Goal: Navigation & Orientation: Find specific page/section

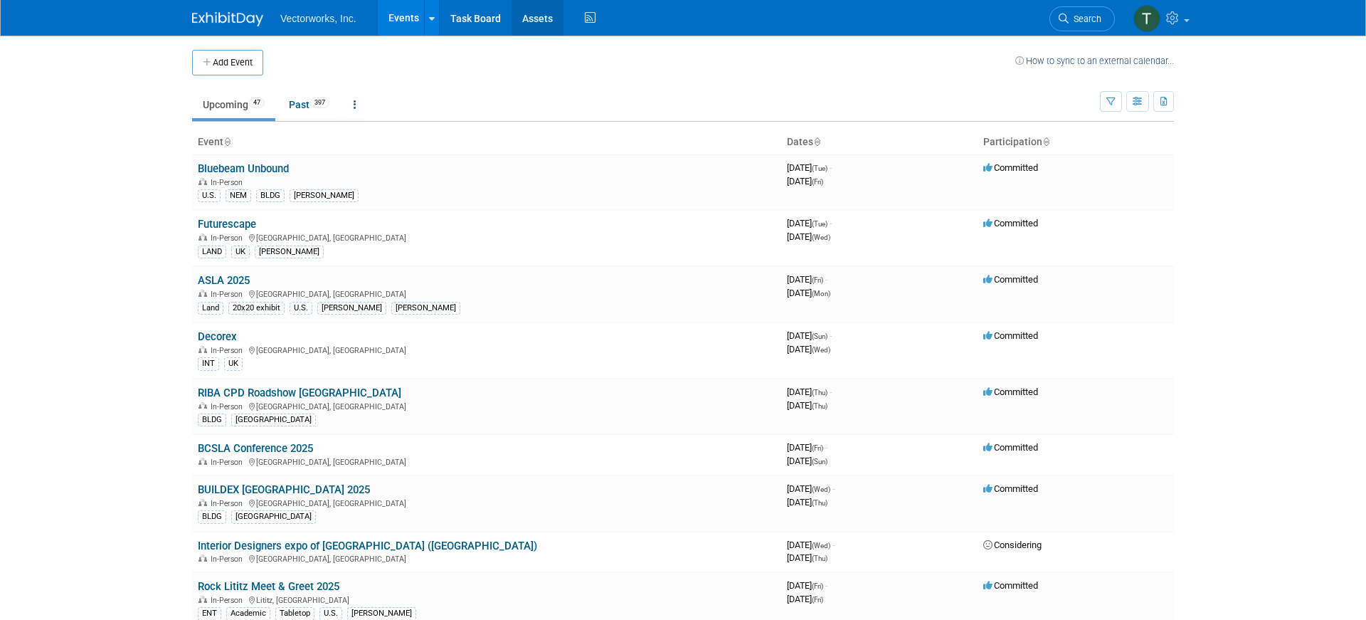
click at [536, 26] on link "Assets" at bounding box center [538, 18] width 52 height 36
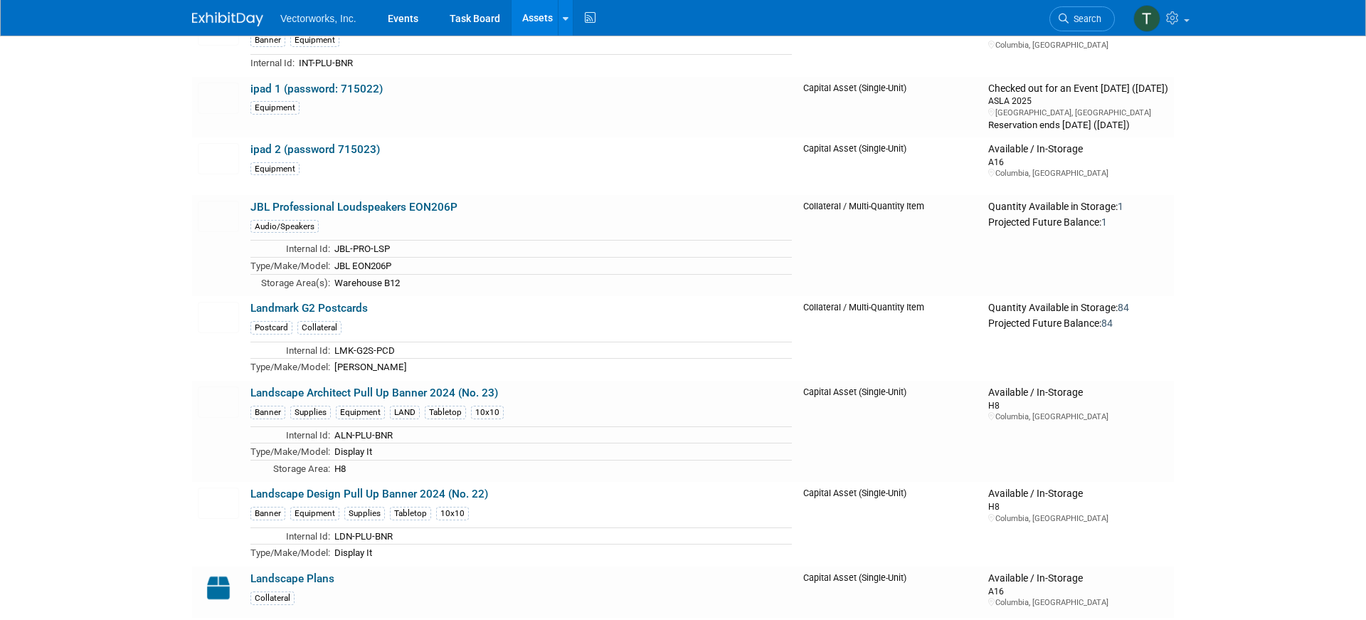
scroll to position [11424, 0]
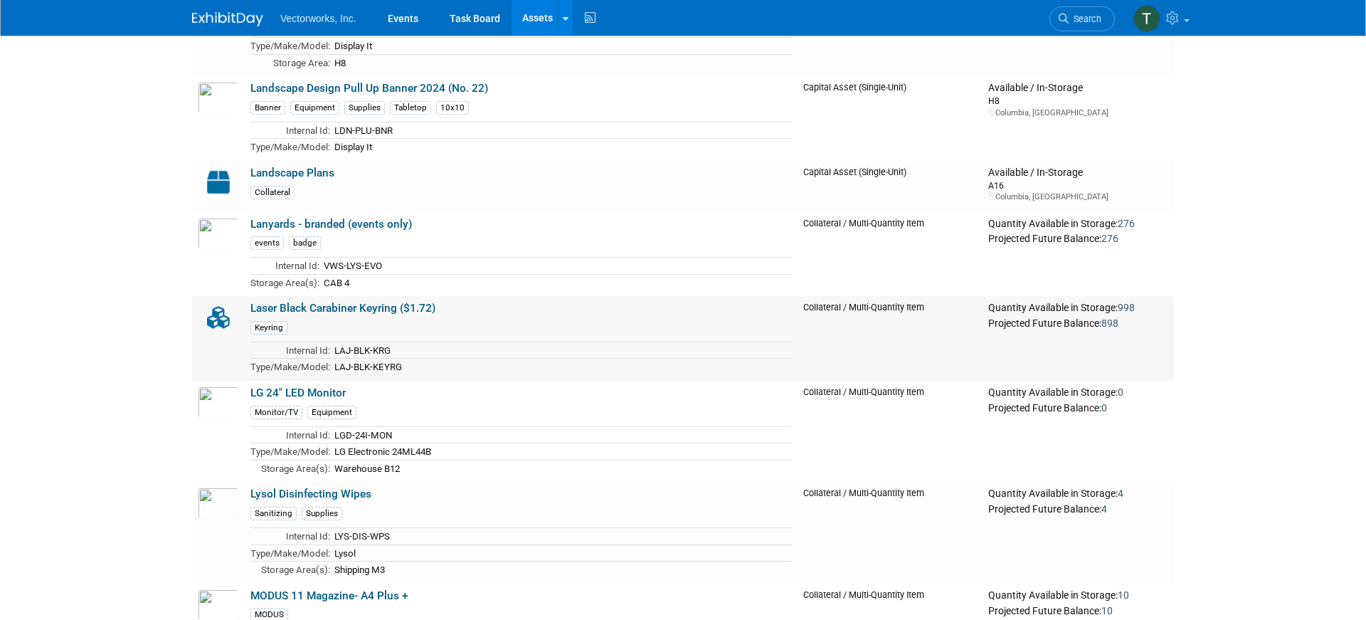
click at [290, 311] on link "Laser Black Carabiner Keyring ($1.72)" at bounding box center [342, 308] width 185 height 13
drag, startPoint x: 446, startPoint y: 310, endPoint x: 404, endPoint y: 312, distance: 42.0
click at [404, 312] on td "Laser Black Carabiner Keyring ($1.72) Keyring Internal Id: LAJ-BLK-KRG Type/Mak…" at bounding box center [521, 338] width 553 height 85
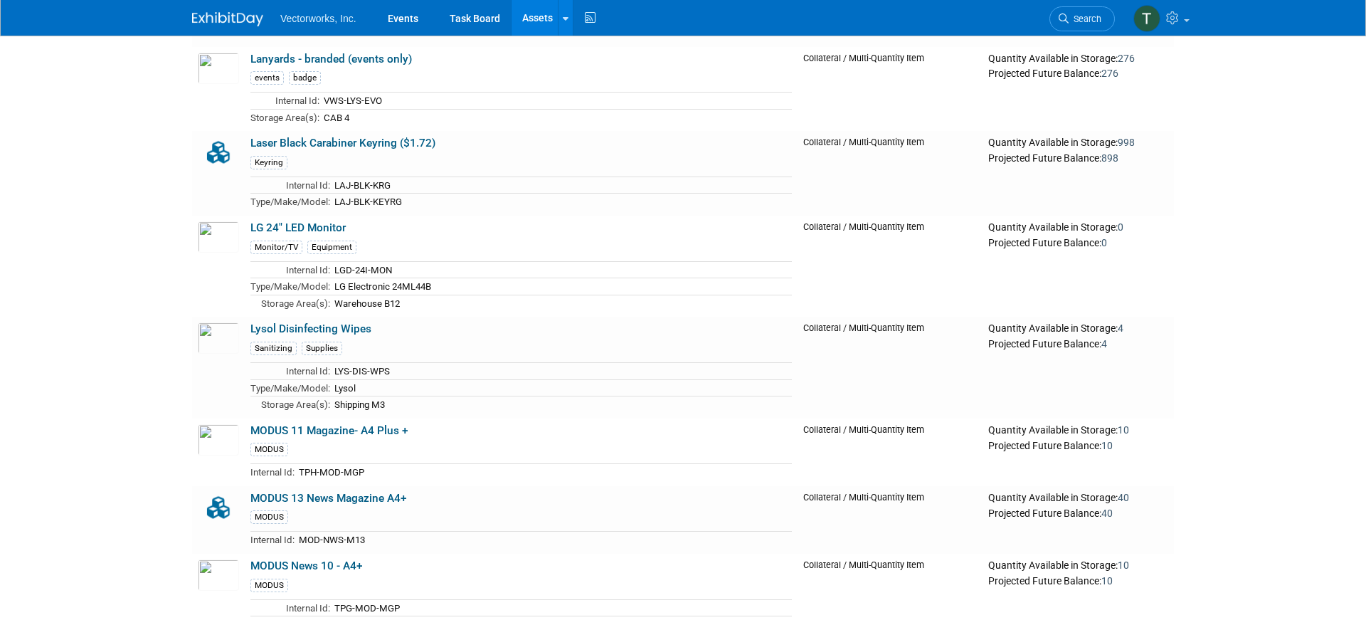
scroll to position [11590, 0]
